Goal: Task Accomplishment & Management: Use online tool/utility

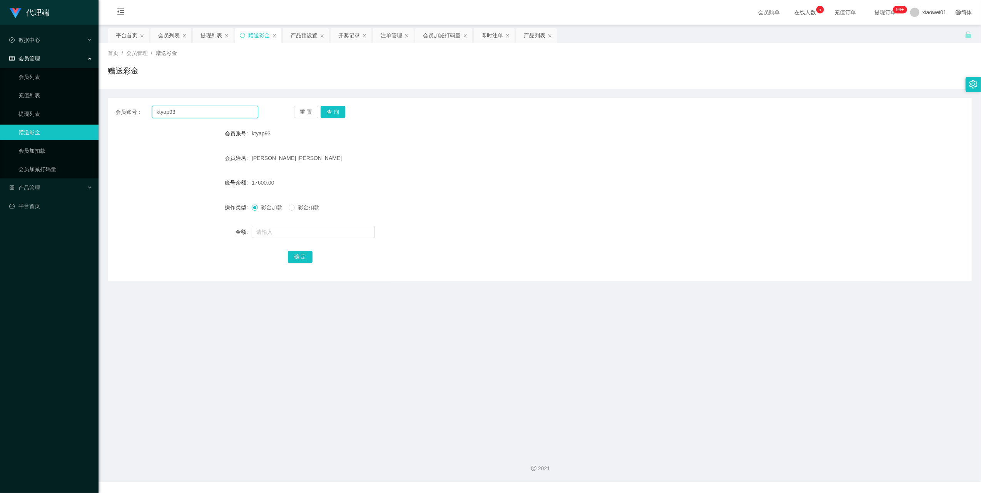
click at [193, 113] on input "ktyap93" at bounding box center [205, 112] width 106 height 12
paste input "Phoebe1234"
type input "Phoebe1234"
click at [334, 111] on button "查 询" at bounding box center [333, 112] width 25 height 12
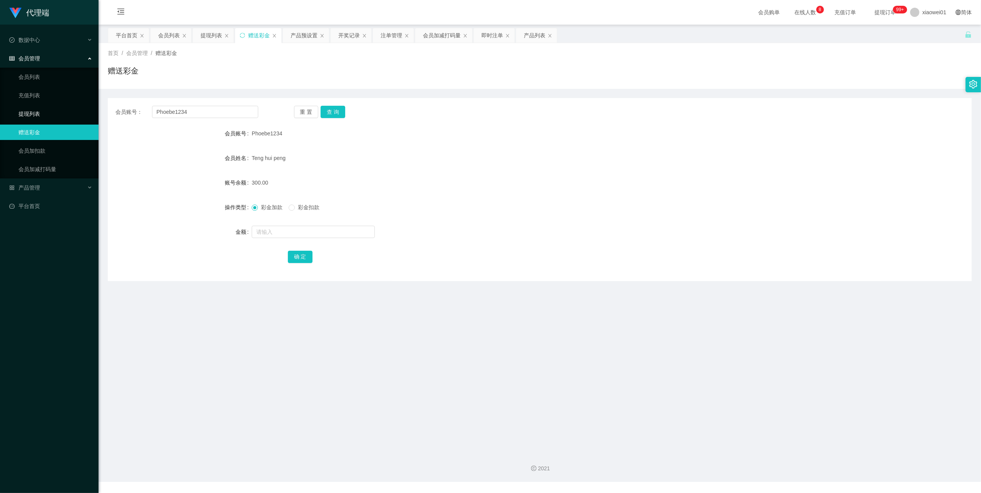
drag, startPoint x: 31, startPoint y: 115, endPoint x: 28, endPoint y: 54, distance: 61.6
click at [31, 115] on link "提现列表" at bounding box center [55, 113] width 74 height 15
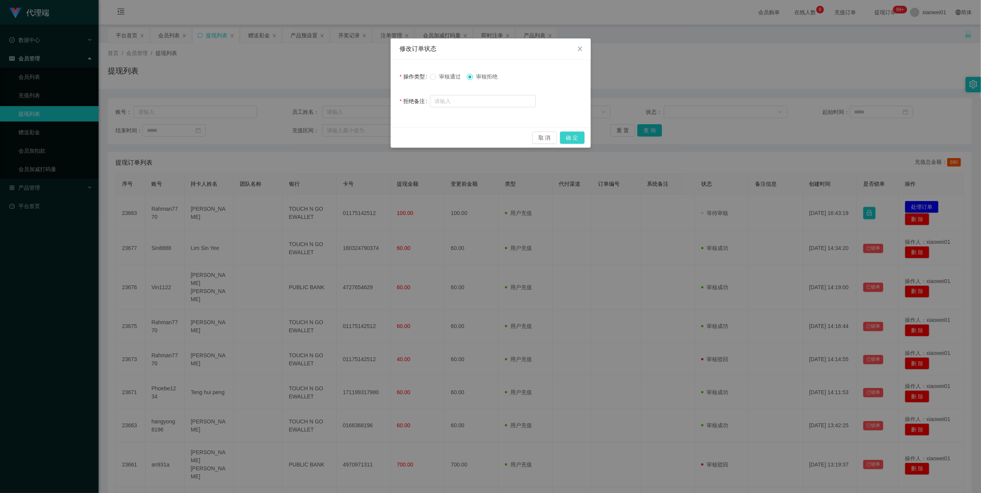
click at [573, 136] on button "确 定" at bounding box center [572, 138] width 25 height 12
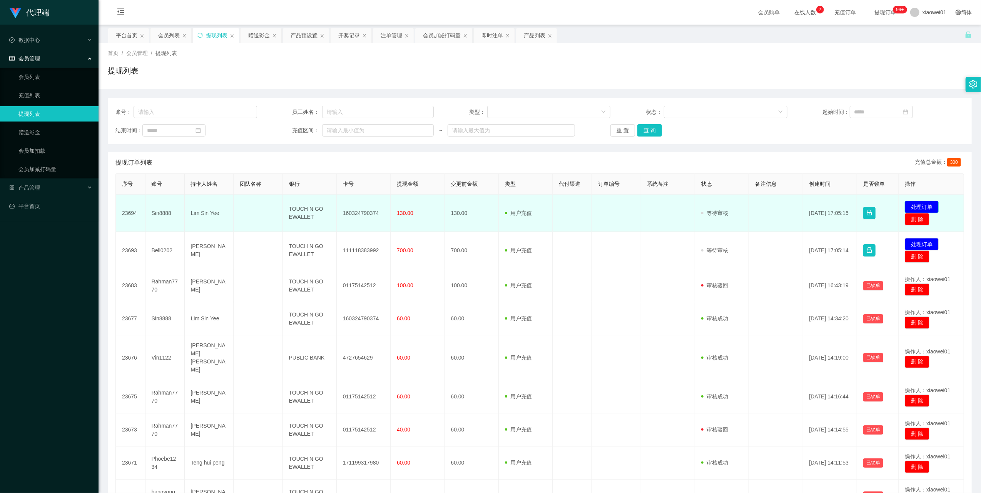
click at [915, 205] on button "处理订单" at bounding box center [922, 207] width 34 height 12
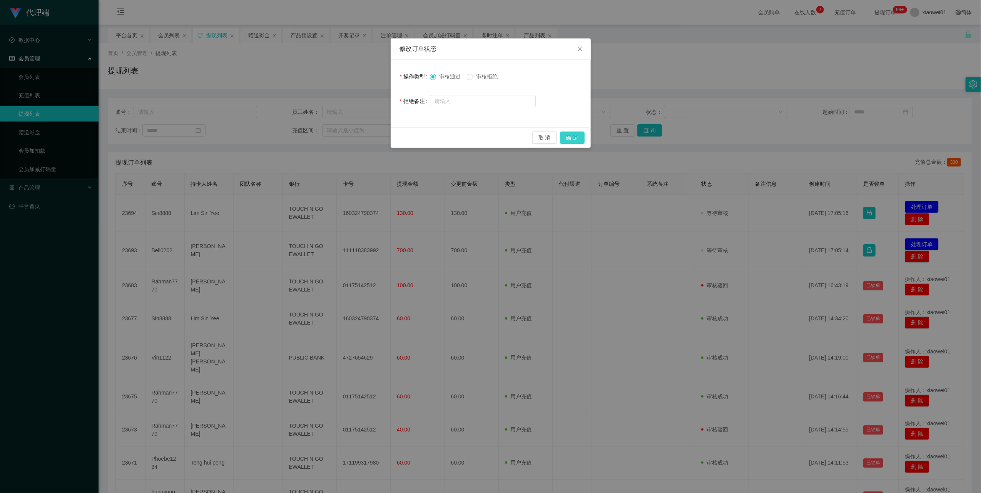
click at [570, 135] on button "确 定" at bounding box center [572, 138] width 25 height 12
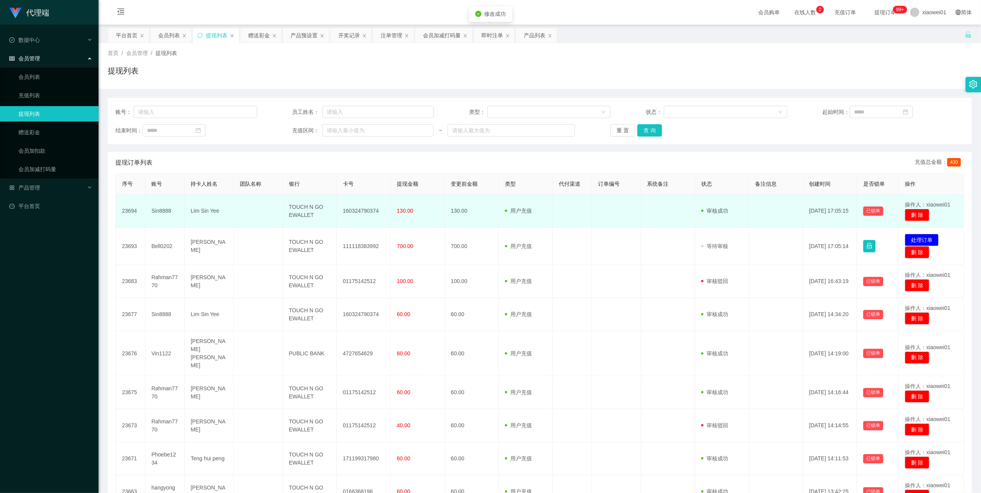
click at [370, 209] on td "160324790374" at bounding box center [364, 211] width 54 height 33
copy td "160324790374"
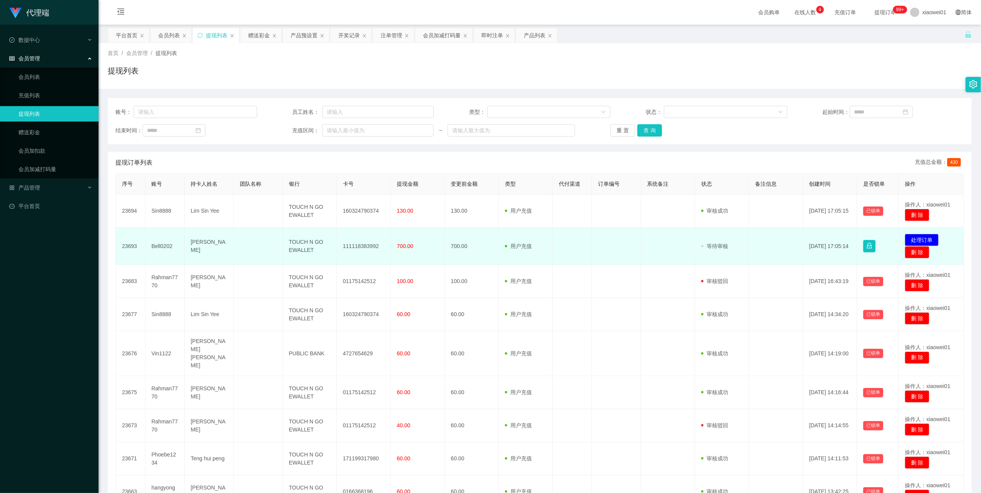
click at [165, 247] on td "Bell0202" at bounding box center [164, 246] width 39 height 37
copy td "Bell0202"
click at [913, 240] on button "处理订单" at bounding box center [922, 240] width 34 height 12
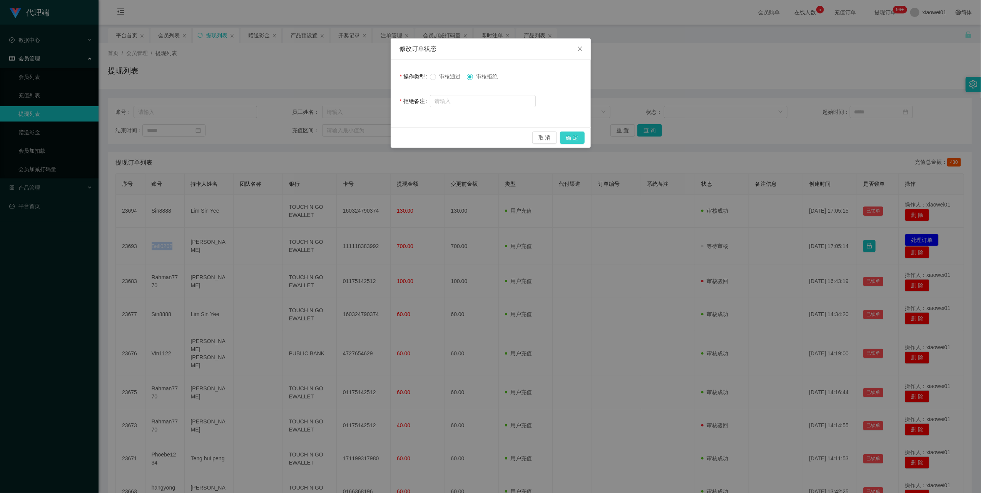
click at [570, 134] on button "确 定" at bounding box center [572, 138] width 25 height 12
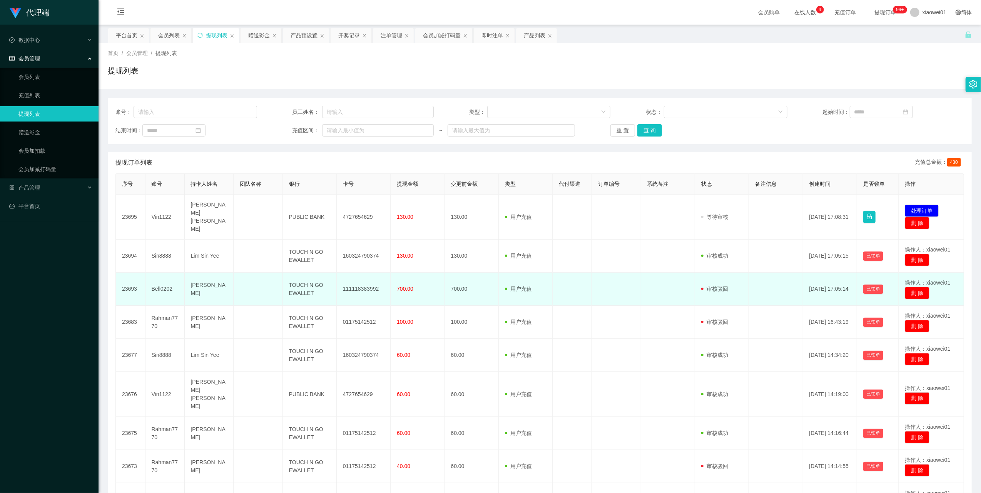
click at [355, 285] on td "111118383992" at bounding box center [364, 289] width 54 height 33
click at [354, 285] on td "111118383992" at bounding box center [364, 289] width 54 height 33
copy td "111118383992"
click at [162, 283] on td "Bell0202" at bounding box center [164, 289] width 39 height 33
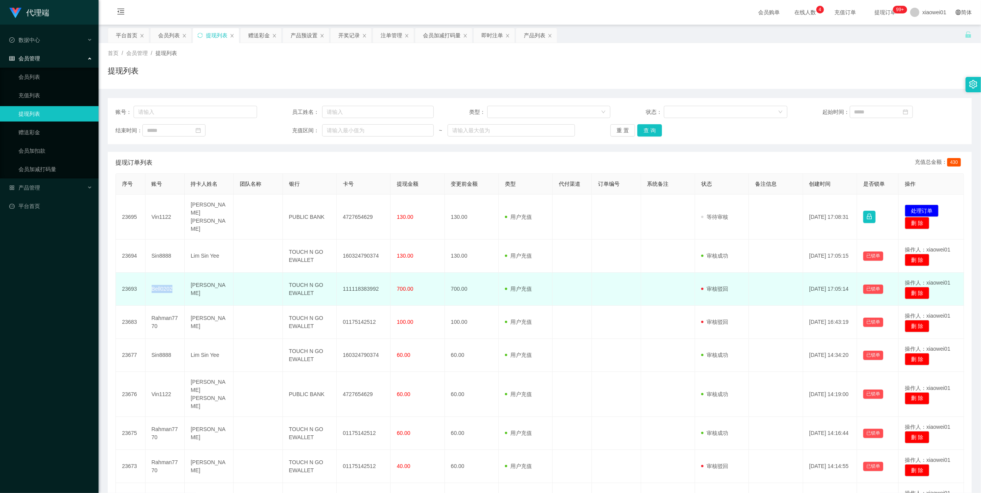
copy td "Bell0202"
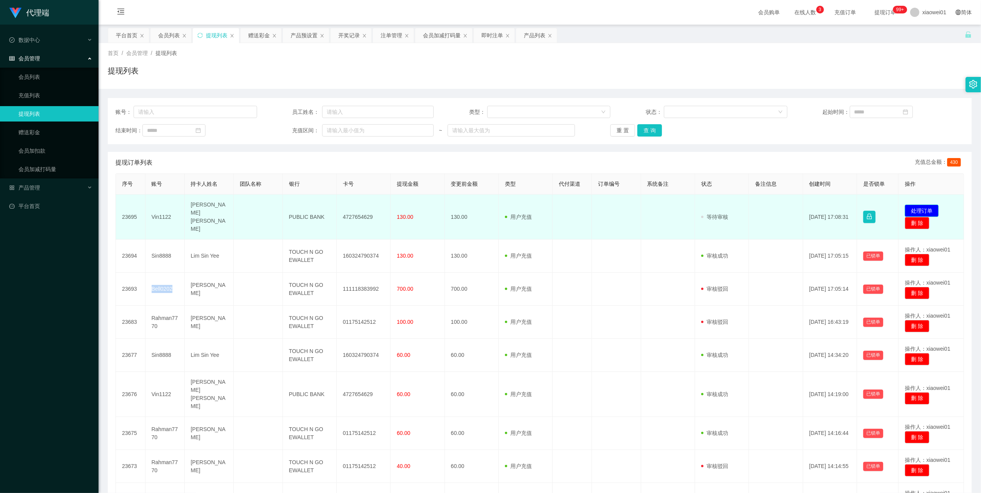
click at [920, 207] on button "处理订单" at bounding box center [922, 211] width 34 height 12
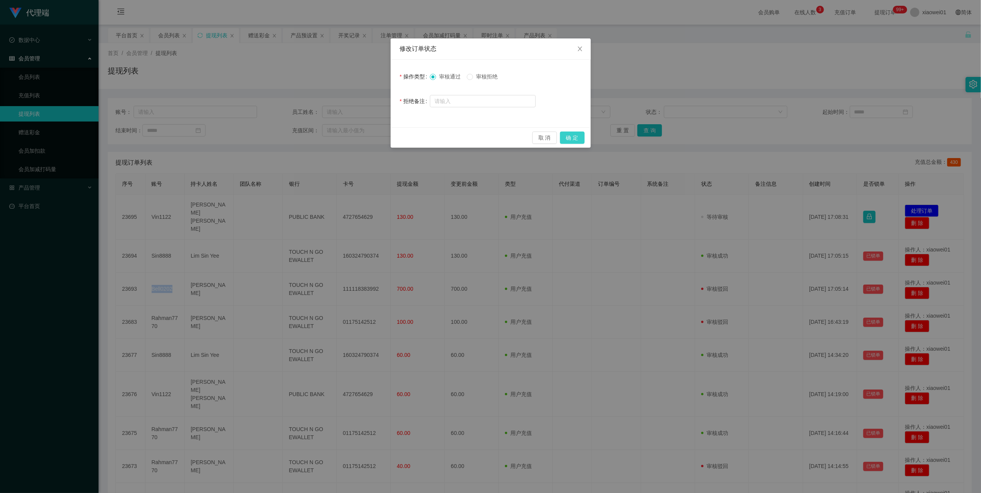
click at [572, 137] on button "确 定" at bounding box center [572, 138] width 25 height 12
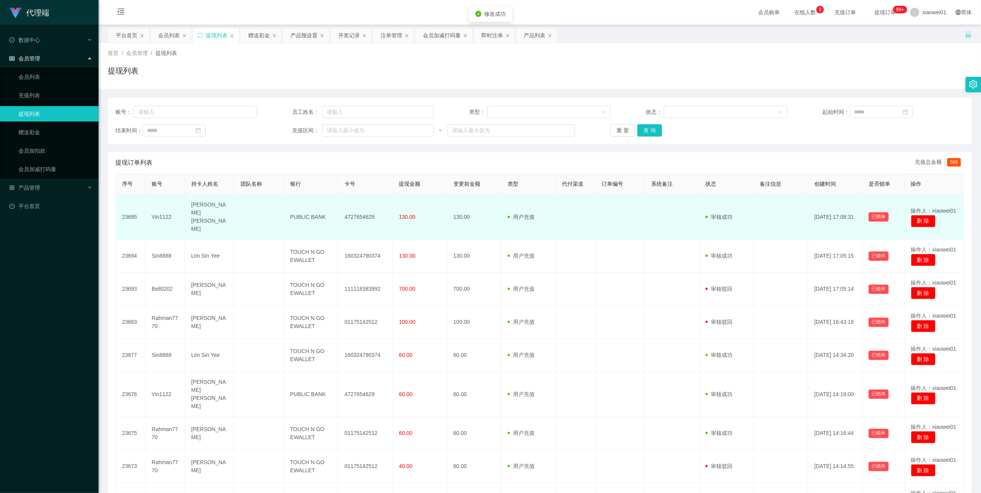
click at [343, 211] on td "4727654629" at bounding box center [365, 217] width 54 height 45
click at [348, 211] on td "4727654629" at bounding box center [365, 217] width 54 height 45
copy td "4727654629"
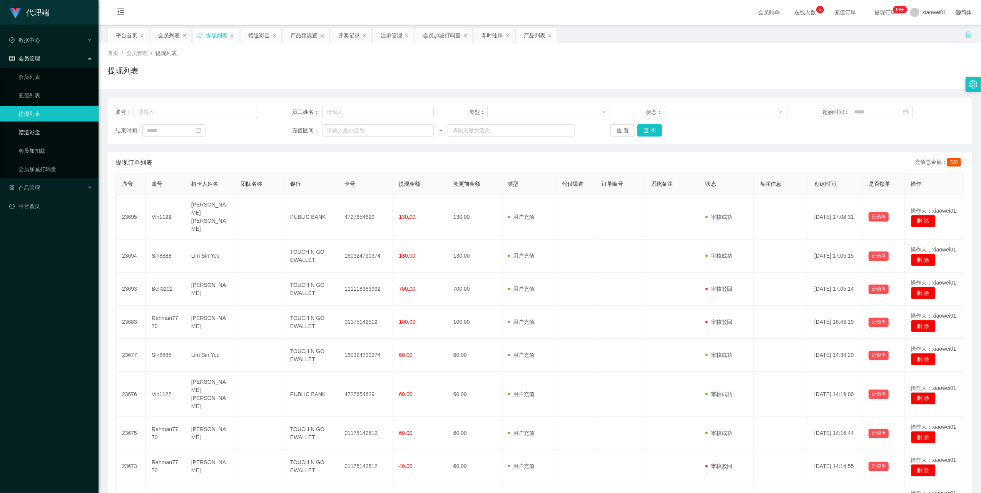
click at [35, 132] on link "赠送彩金" at bounding box center [55, 132] width 74 height 15
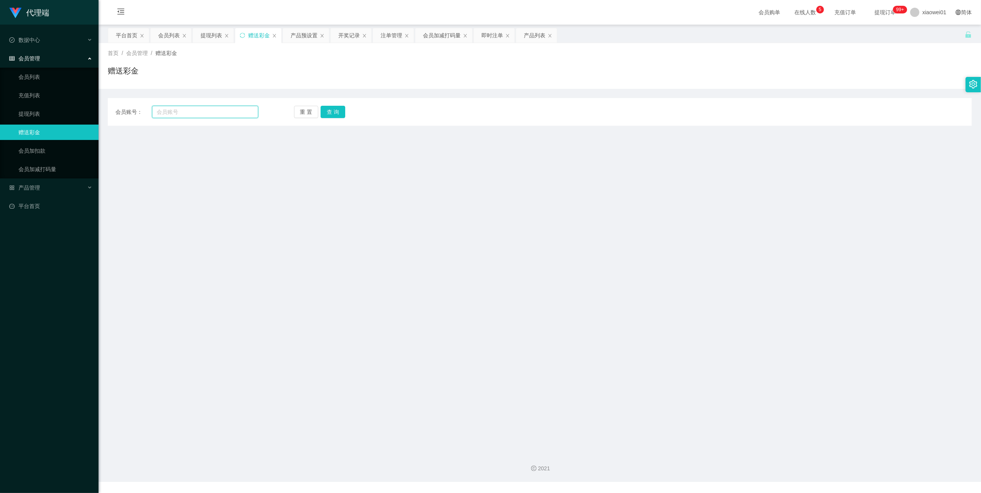
drag, startPoint x: 196, startPoint y: 114, endPoint x: 209, endPoint y: 113, distance: 13.1
click at [199, 114] on input "text" at bounding box center [205, 112] width 106 height 12
paste input "Rahman7770"
type input "Rahman7770"
click at [327, 111] on button "查 询" at bounding box center [333, 112] width 25 height 12
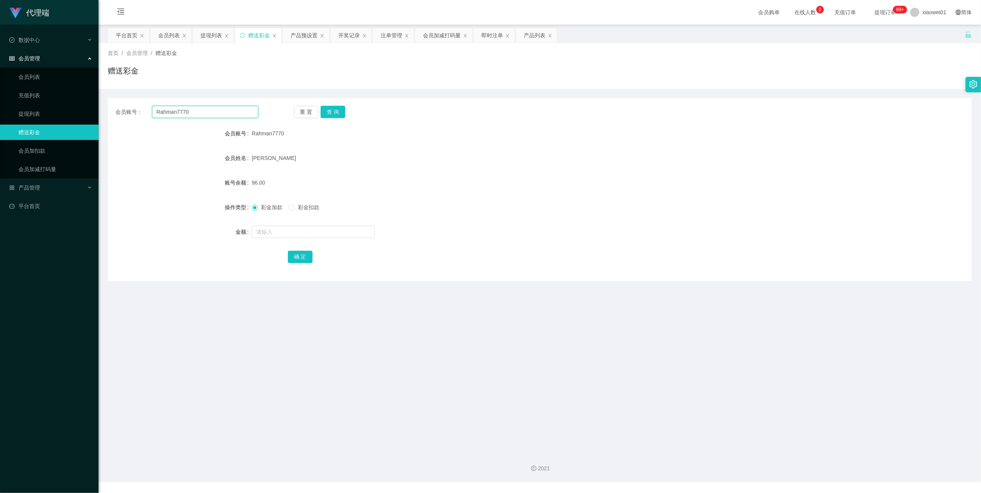
click at [177, 111] on input "Rahman7770" at bounding box center [205, 112] width 106 height 12
paste input "Phoebe1234"
type input "Phoebe1234"
click at [325, 109] on button "查 询" at bounding box center [333, 112] width 25 height 12
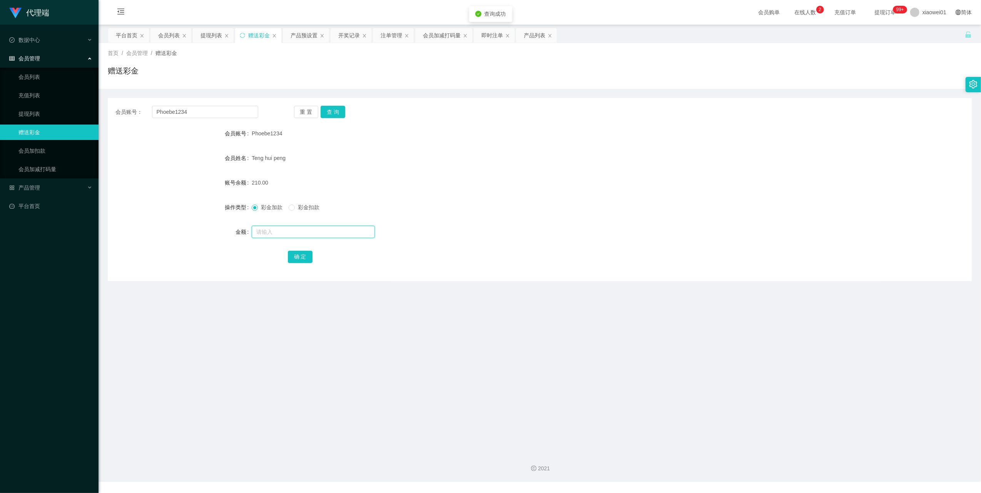
click at [279, 231] on input "text" at bounding box center [313, 232] width 123 height 12
type input "180"
click at [303, 259] on button "确 定" at bounding box center [300, 257] width 25 height 12
click at [39, 111] on link "提现列表" at bounding box center [55, 113] width 74 height 15
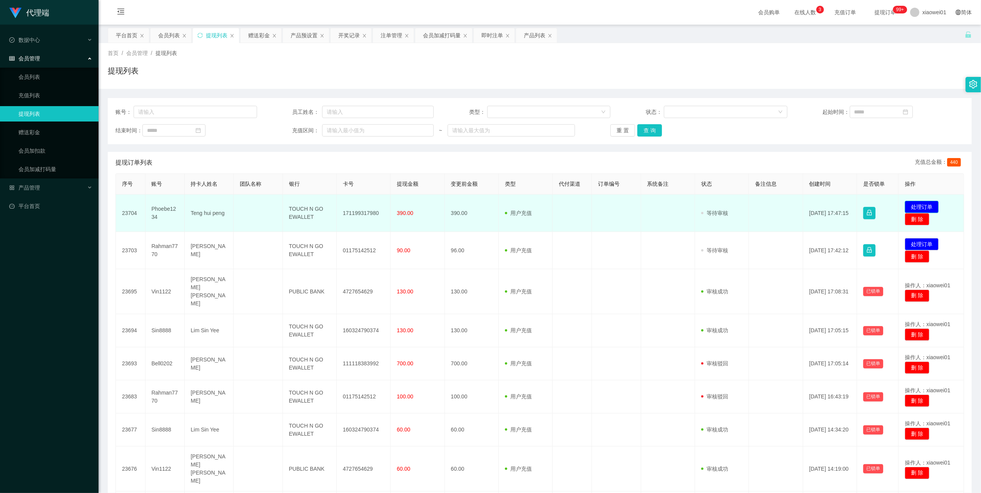
click at [907, 203] on button "处理订单" at bounding box center [922, 207] width 34 height 12
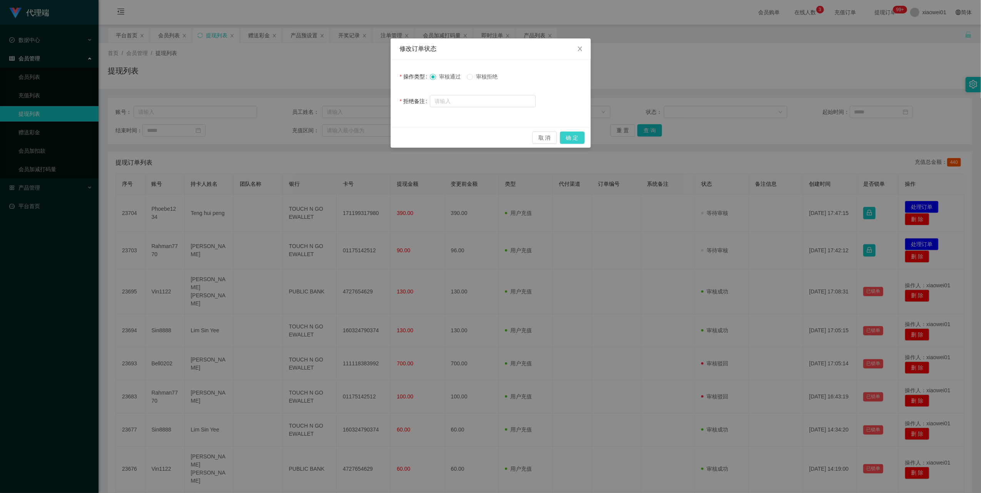
click at [574, 137] on button "确 定" at bounding box center [572, 138] width 25 height 12
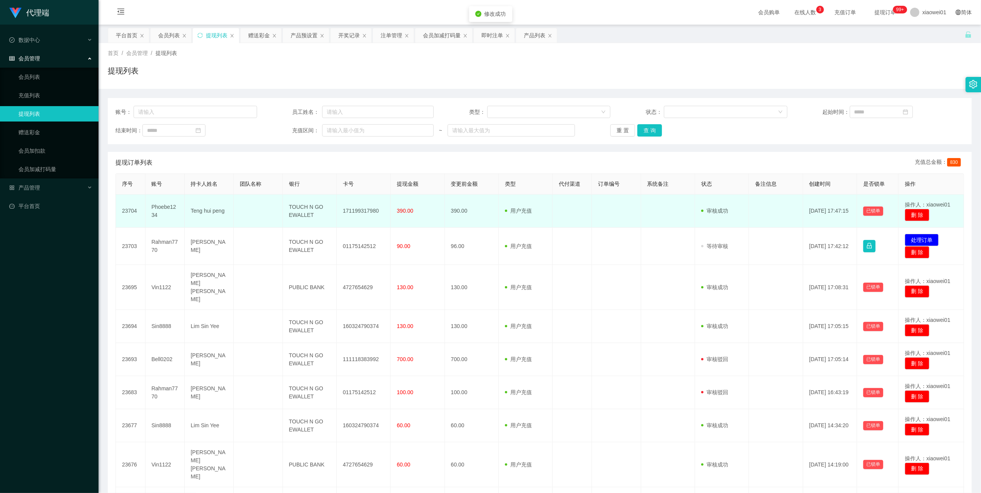
click at [356, 211] on td "171199317980" at bounding box center [364, 211] width 54 height 33
copy td "171199317980"
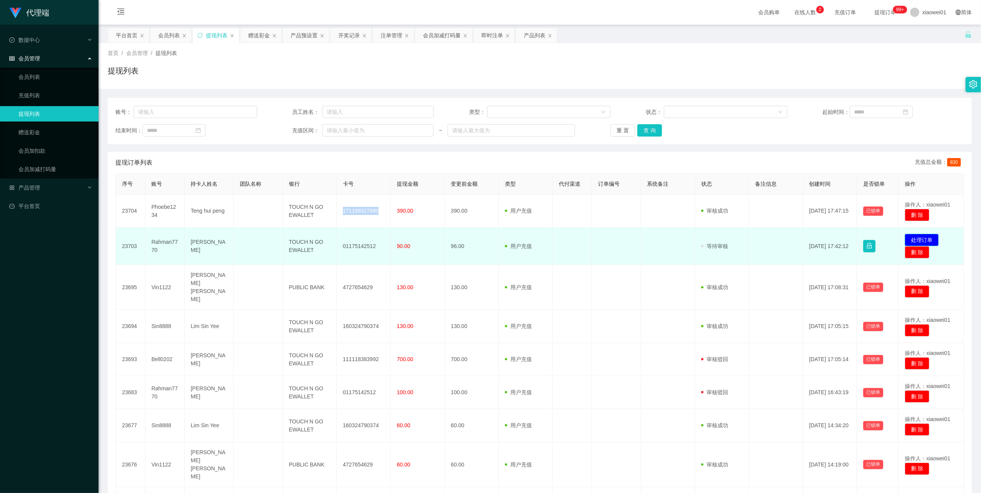
click at [921, 236] on button "处理订单" at bounding box center [922, 240] width 34 height 12
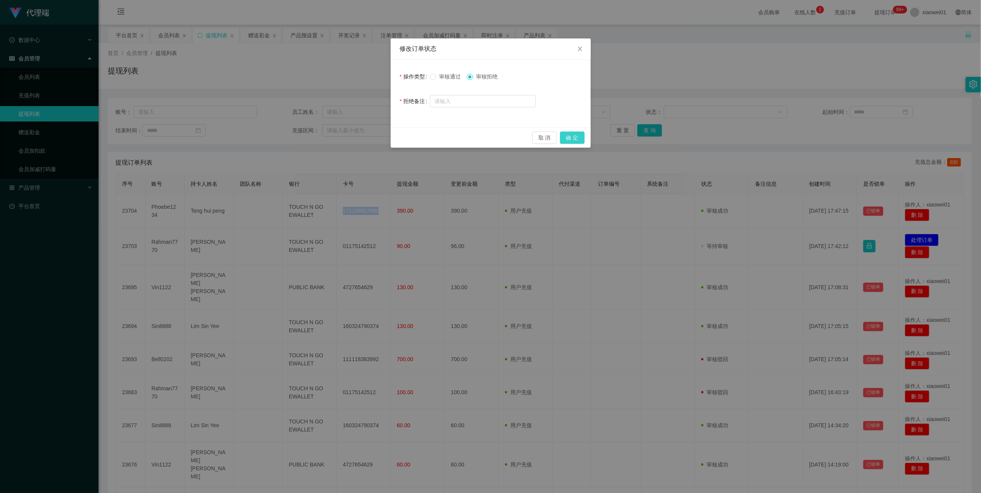
click at [570, 134] on button "确 定" at bounding box center [572, 138] width 25 height 12
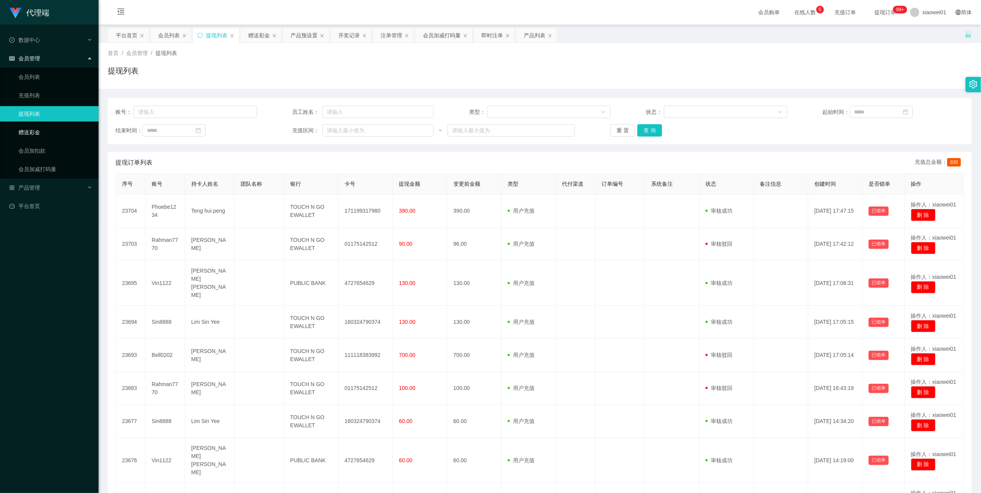
drag, startPoint x: 42, startPoint y: 130, endPoint x: 77, endPoint y: 129, distance: 35.4
click at [42, 130] on link "赠送彩金" at bounding box center [55, 132] width 74 height 15
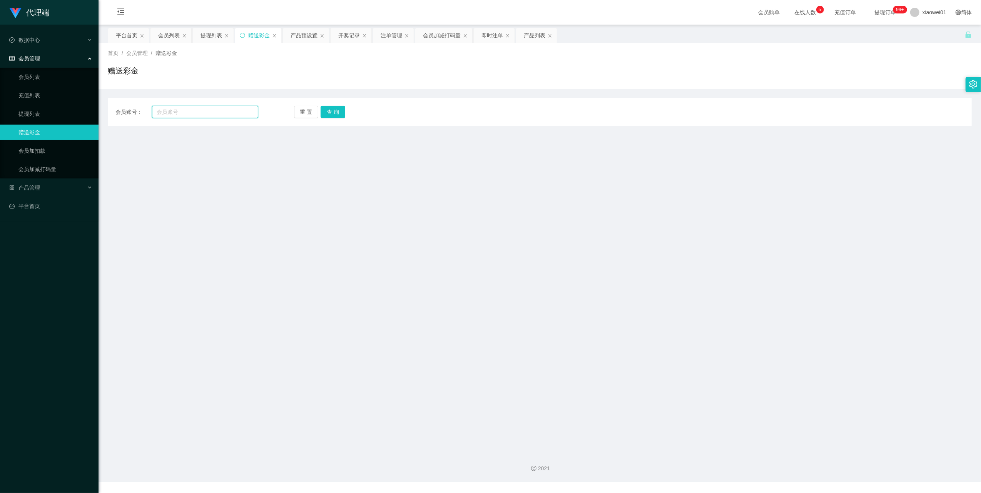
click at [209, 116] on input "text" at bounding box center [205, 112] width 106 height 12
paste input "Rahman7770"
type input "Rahman7770"
click at [341, 110] on button "查 询" at bounding box center [333, 112] width 25 height 12
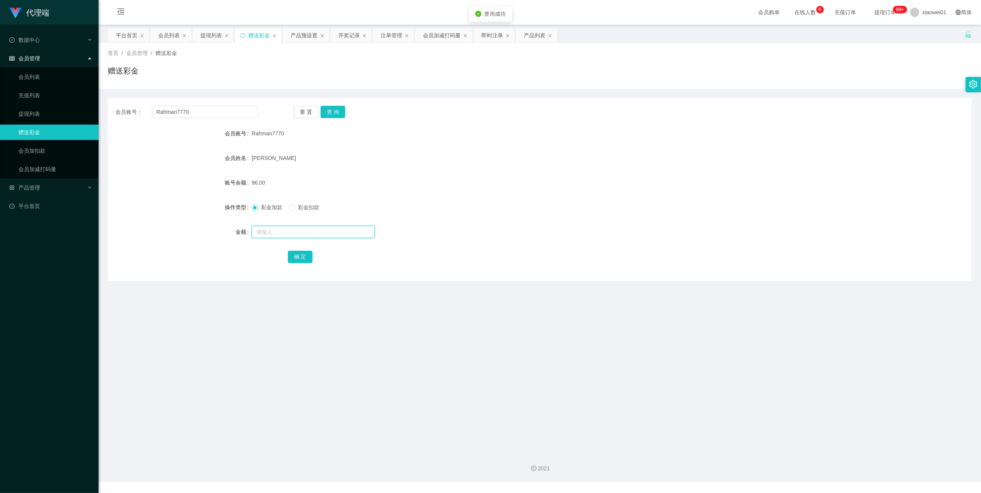
click at [283, 236] on input "text" at bounding box center [313, 232] width 123 height 12
type input "4"
click at [292, 256] on button "确 定" at bounding box center [300, 257] width 25 height 12
